Goal: Information Seeking & Learning: Learn about a topic

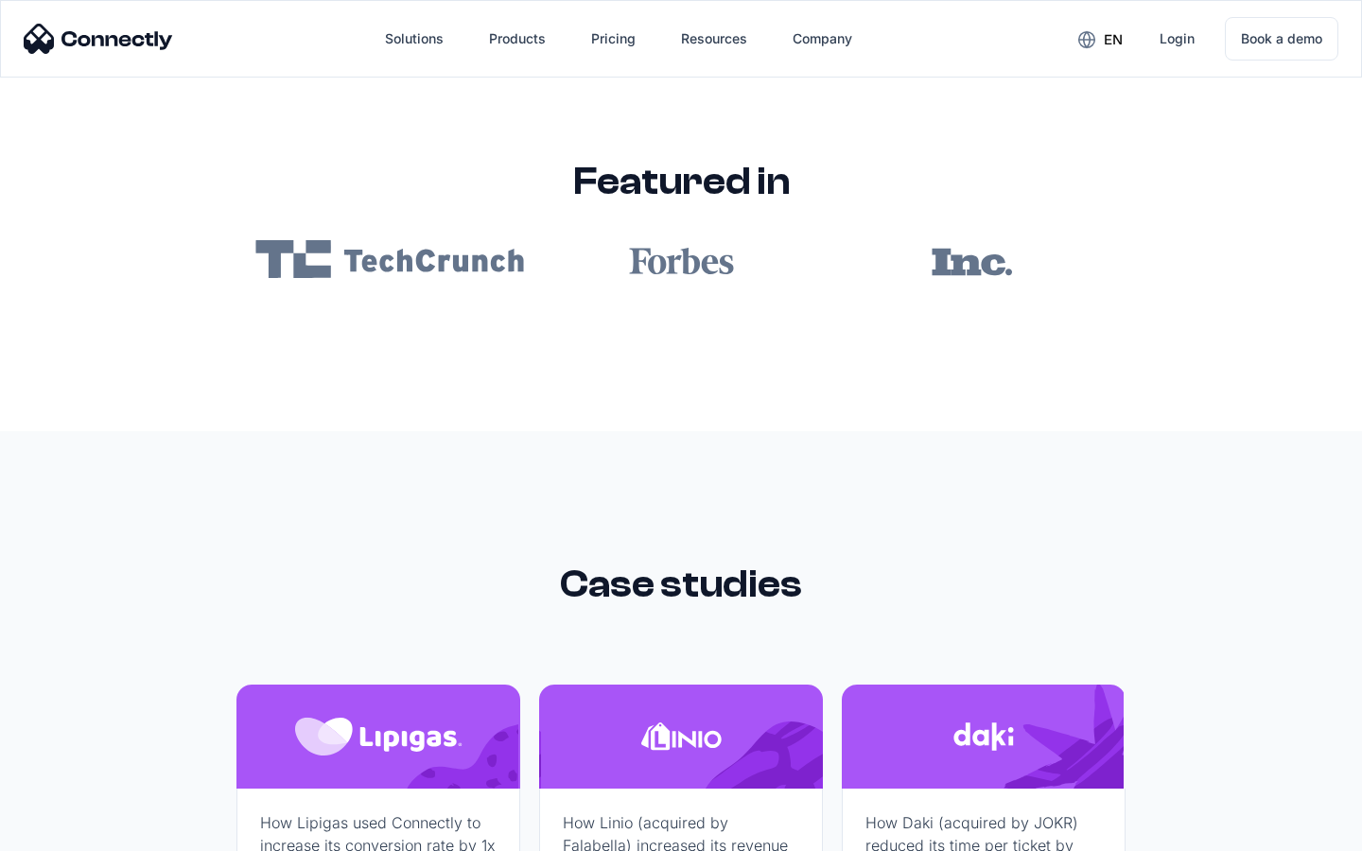
scroll to position [11325, 0]
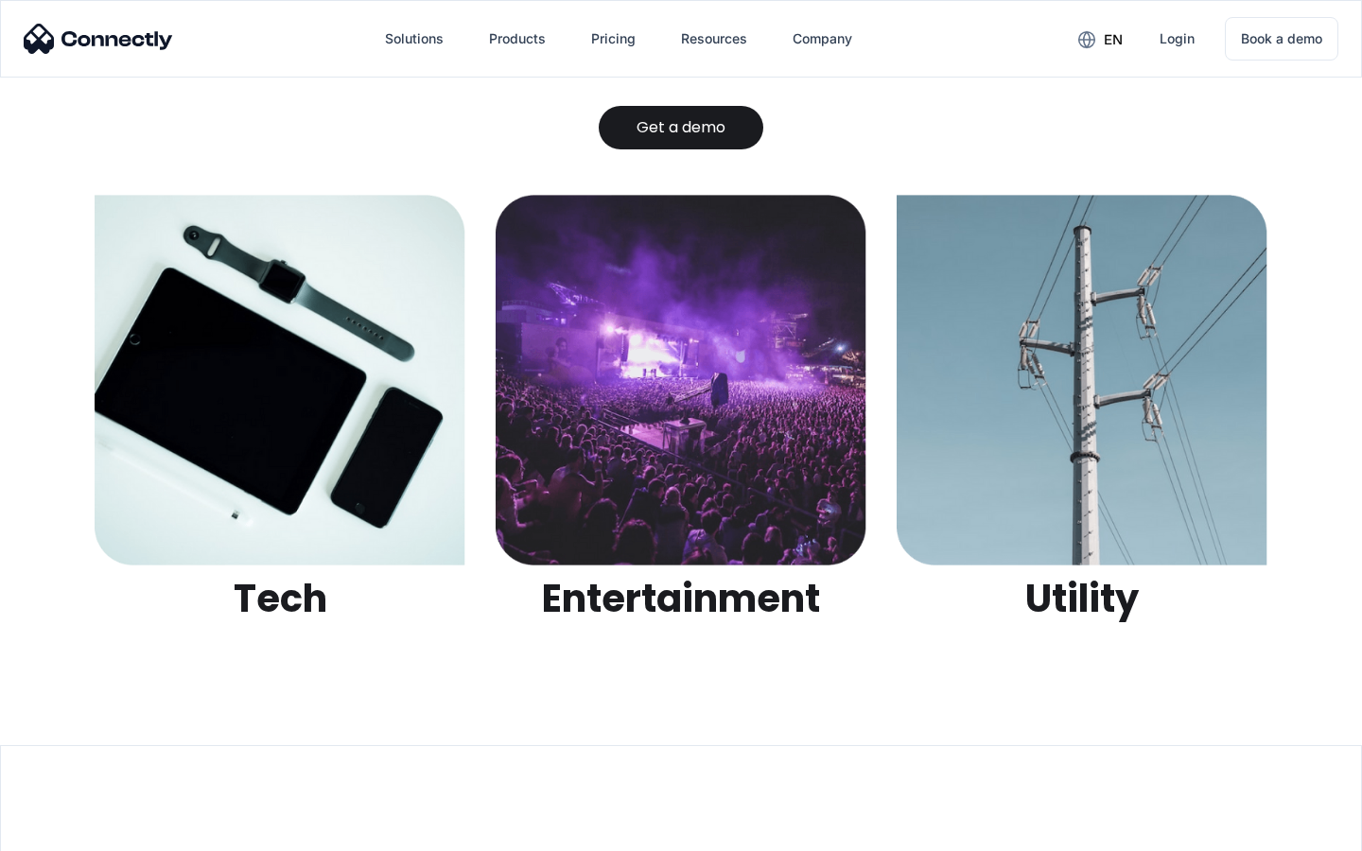
scroll to position [5966, 0]
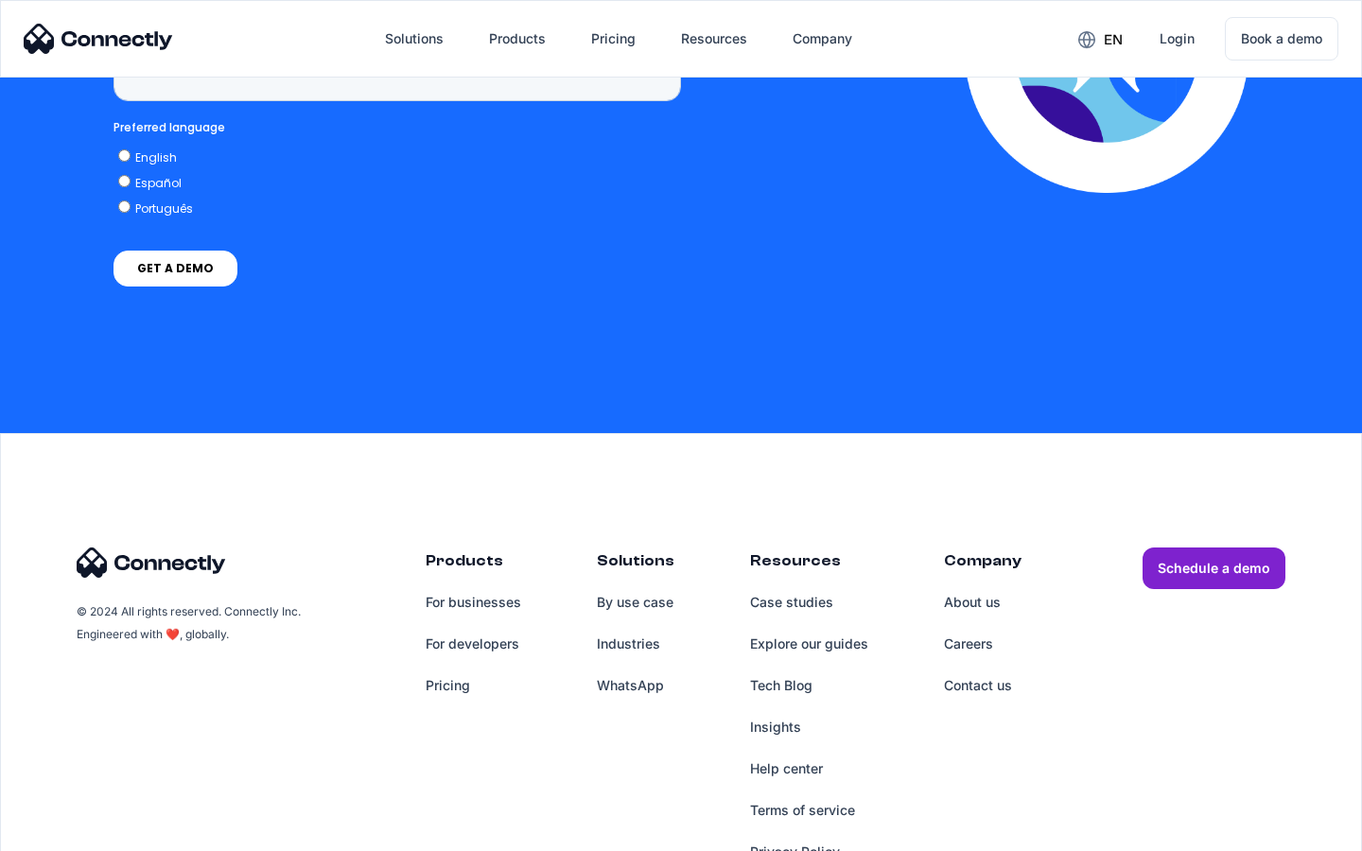
scroll to position [5515, 0]
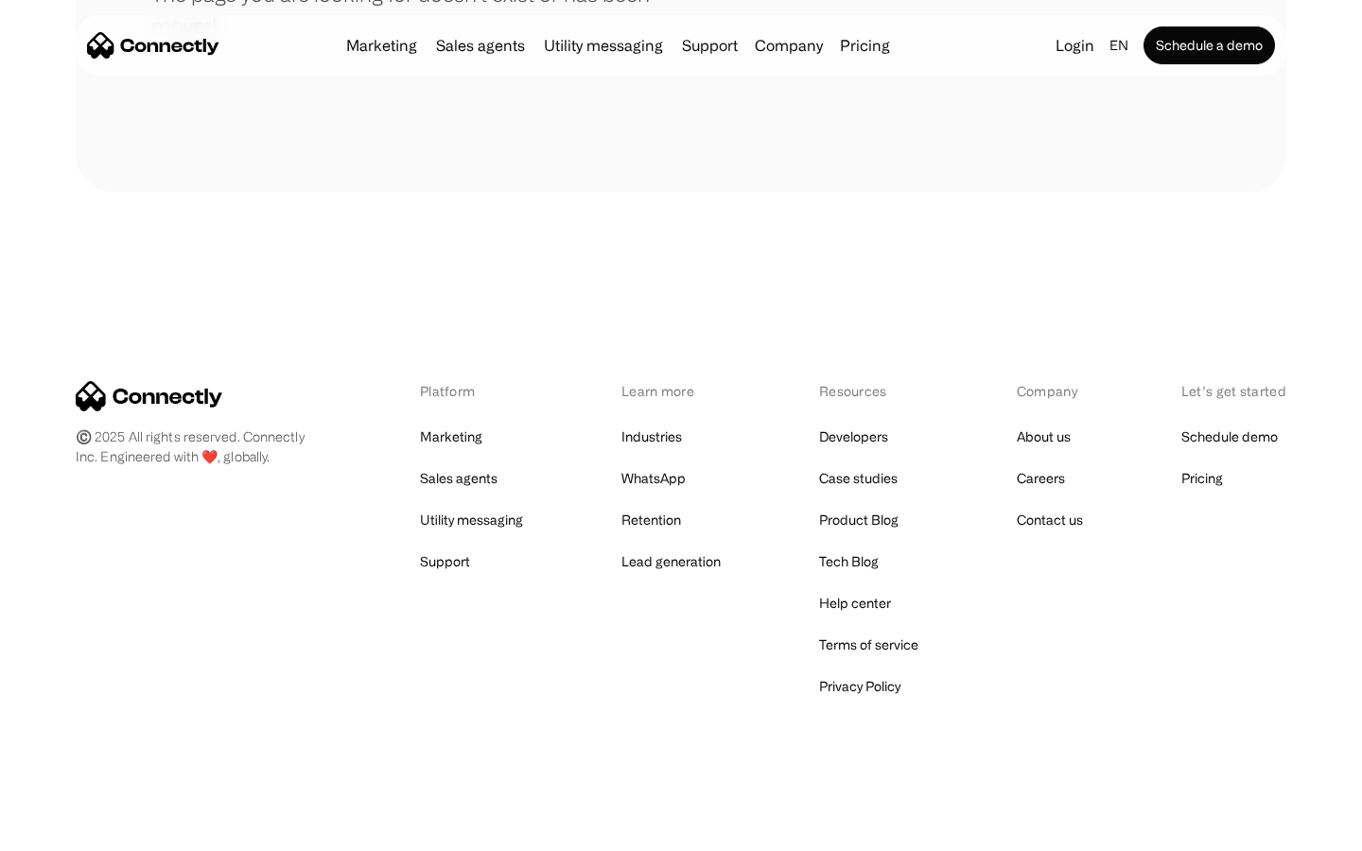
scroll to position [345, 0]
